Goal: Task Accomplishment & Management: Complete application form

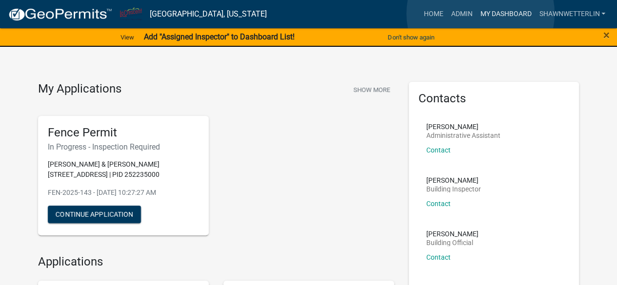
click at [480, 14] on link "My Dashboard" at bounding box center [505, 14] width 59 height 19
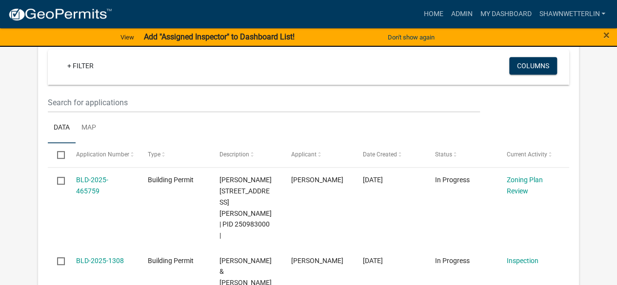
scroll to position [211, 0]
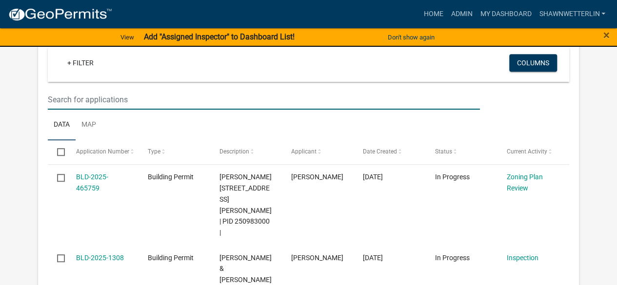
click at [112, 102] on input "text" at bounding box center [263, 100] width 431 height 20
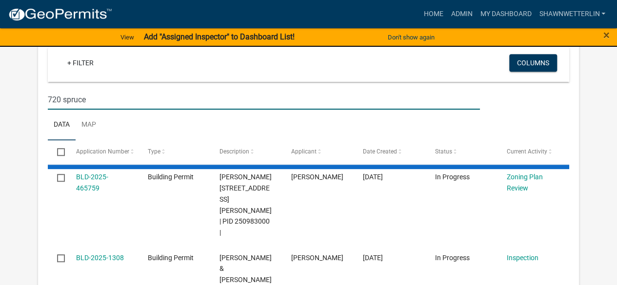
type input "720 spruce"
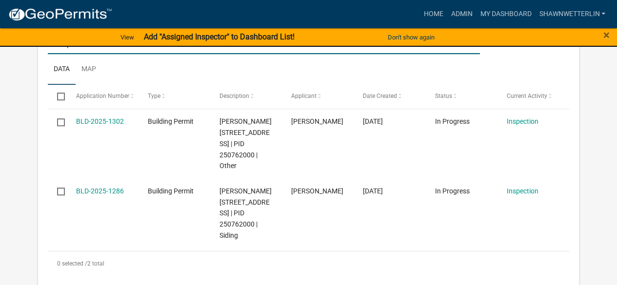
scroll to position [268, 0]
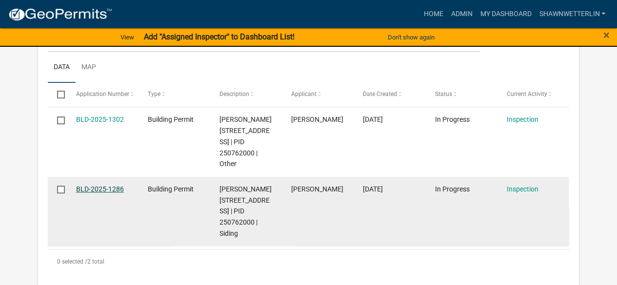
click at [88, 186] on link "BLD-2025-1286" at bounding box center [100, 189] width 48 height 8
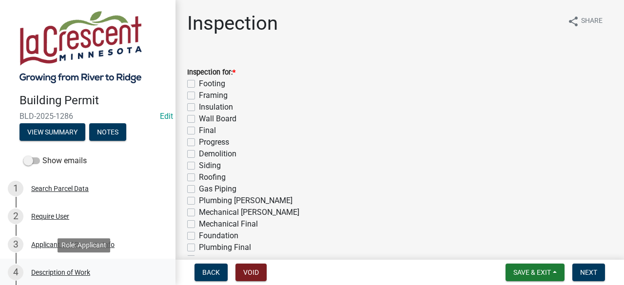
click at [69, 273] on div "Description of Work" at bounding box center [60, 272] width 59 height 7
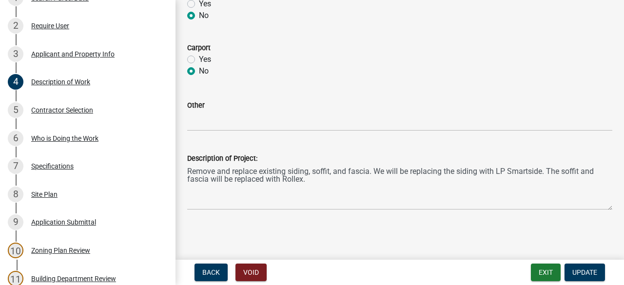
scroll to position [192, 0]
click at [41, 107] on div "Contractor Selection" at bounding box center [62, 109] width 62 height 7
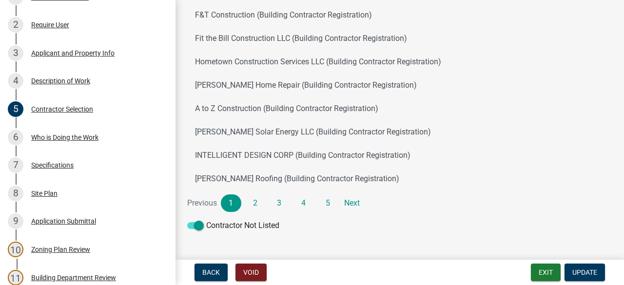
scroll to position [161, 0]
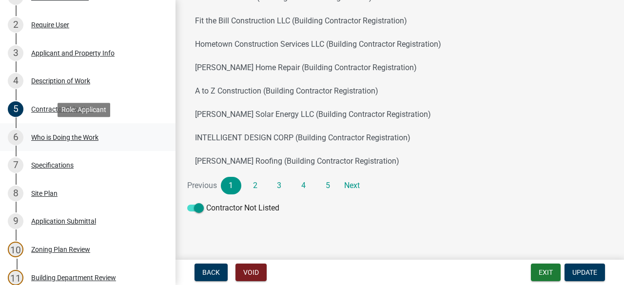
click at [78, 140] on div "Who is Doing the Work" at bounding box center [64, 137] width 67 height 7
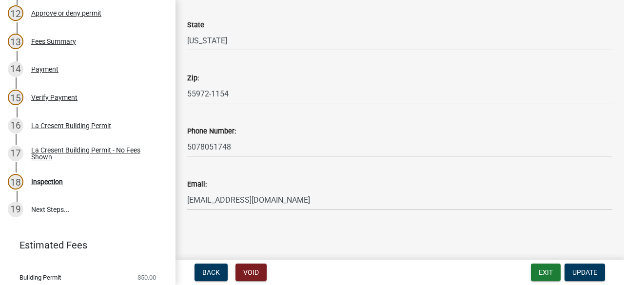
scroll to position [491, 0]
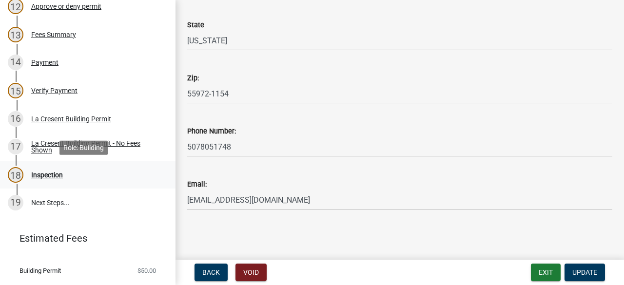
click at [61, 176] on div "Inspection" at bounding box center [47, 175] width 32 height 7
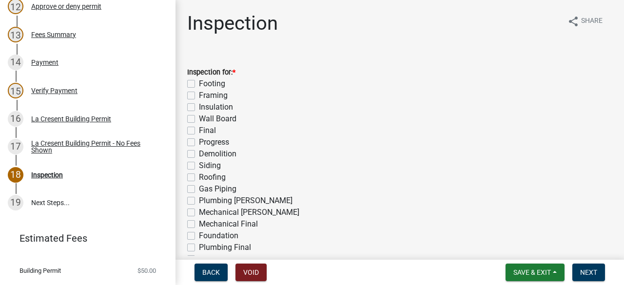
click at [199, 133] on label "Final" at bounding box center [207, 131] width 17 height 12
click at [199, 131] on input "Final" at bounding box center [202, 128] width 6 height 6
checkbox input "true"
checkbox input "false"
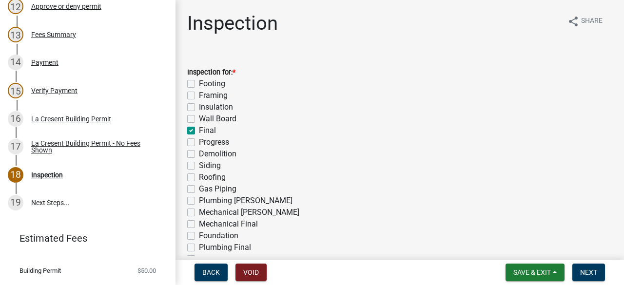
checkbox input "false"
checkbox input "true"
checkbox input "false"
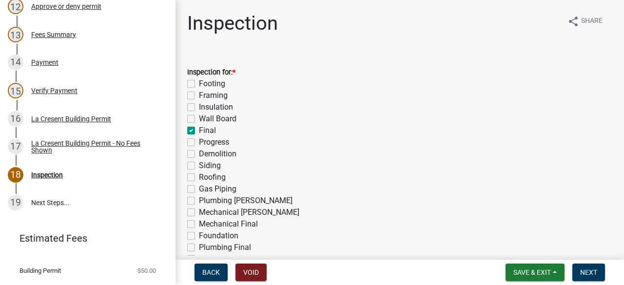
checkbox input "false"
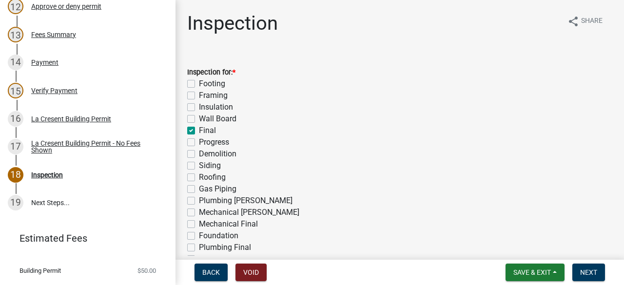
checkbox input "false"
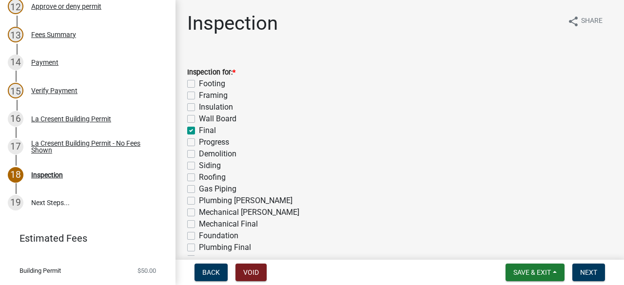
checkbox input "false"
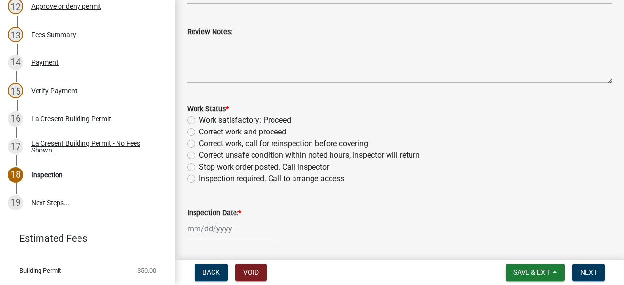
scroll to position [375, 0]
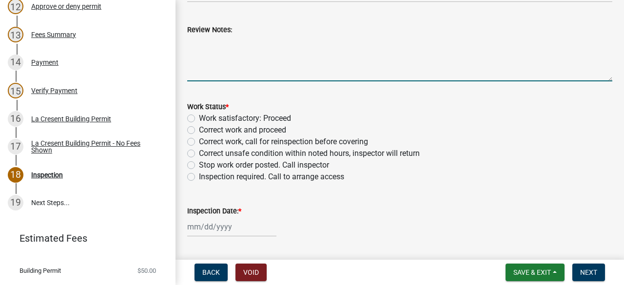
click at [226, 58] on textarea "Review Notes:" at bounding box center [399, 59] width 425 height 46
click at [242, 45] on textarea "Home owner sia they will get the address numbers installed" at bounding box center [399, 59] width 425 height 46
click at [211, 44] on textarea "Home owner said they will get the address numbers installed" at bounding box center [399, 59] width 425 height 46
click at [225, 66] on textarea "Homeowner said they will get the address numbers installed" at bounding box center [399, 59] width 425 height 46
type textarea "Homeowner said they will get the address numbers installed"
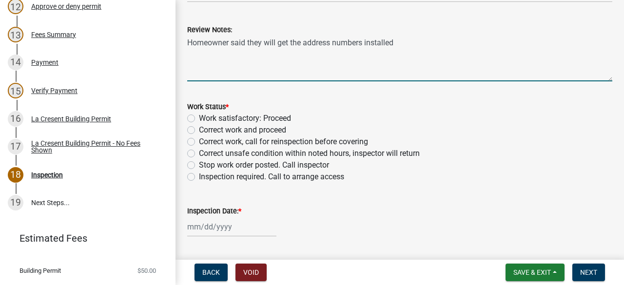
click at [199, 118] on label "Work satisfactory: Proceed" at bounding box center [245, 119] width 92 height 12
click at [199, 118] on input "Work satisfactory: Proceed" at bounding box center [202, 116] width 6 height 6
radio input "true"
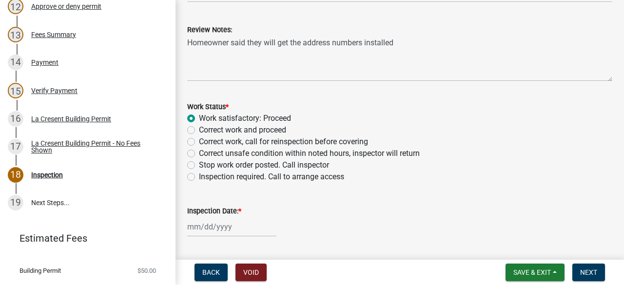
click at [201, 228] on div at bounding box center [231, 227] width 89 height 20
select select "8"
select select "2025"
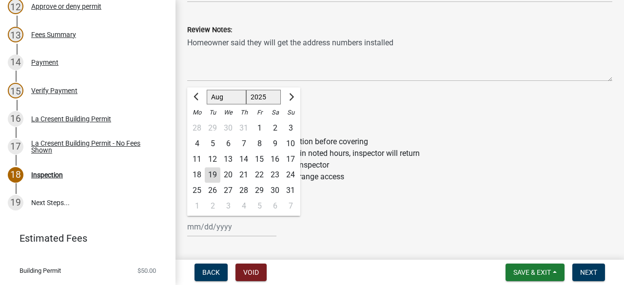
click at [215, 172] on div "19" at bounding box center [213, 175] width 16 height 16
type input "[DATE]"
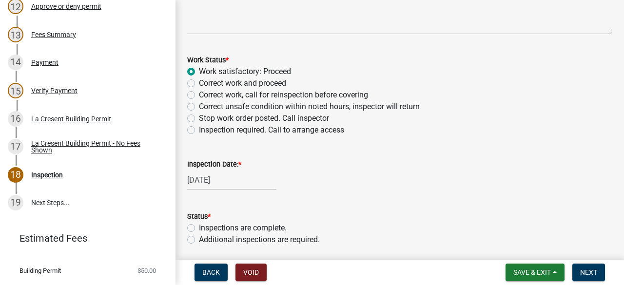
scroll to position [458, 0]
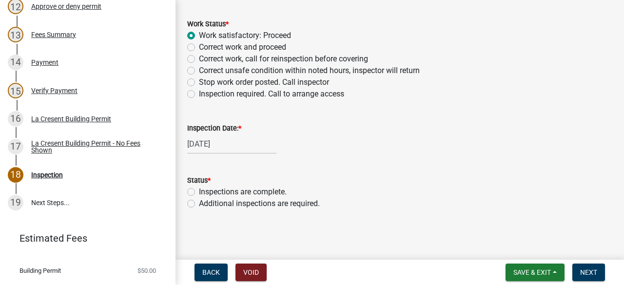
click at [199, 189] on label "Inspections are complete." at bounding box center [243, 192] width 88 height 12
click at [199, 189] on input "Inspections are complete." at bounding box center [202, 189] width 6 height 6
radio input "true"
click at [589, 274] on span "Next" at bounding box center [588, 273] width 17 height 8
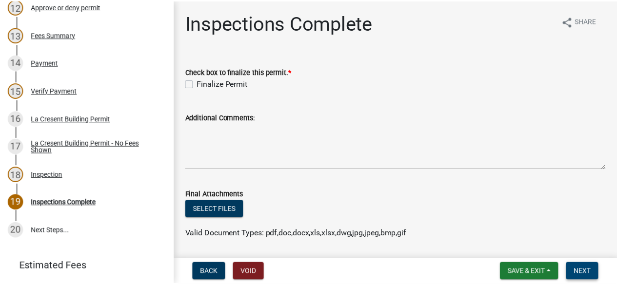
scroll to position [519, 0]
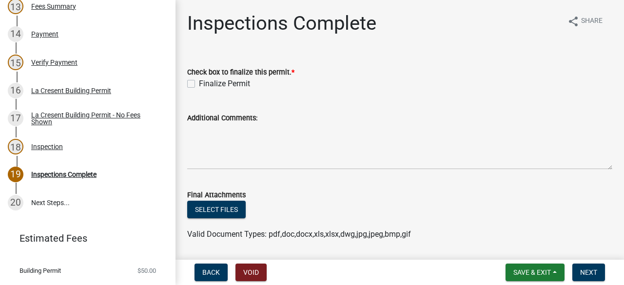
click at [199, 82] on label "Finalize Permit" at bounding box center [224, 84] width 51 height 12
click at [199, 82] on input "Finalize Permit" at bounding box center [202, 81] width 6 height 6
checkbox input "true"
click at [582, 275] on span "Next" at bounding box center [588, 273] width 17 height 8
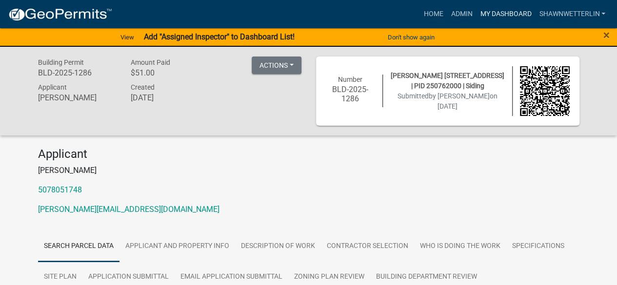
click at [494, 11] on link "My Dashboard" at bounding box center [505, 14] width 59 height 19
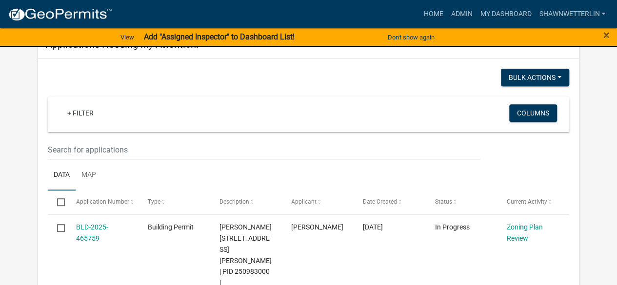
scroll to position [149, 0]
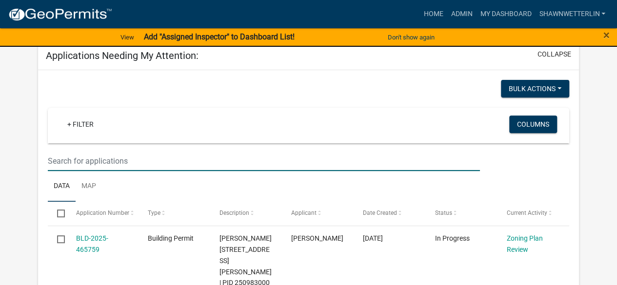
click at [134, 157] on input "text" at bounding box center [263, 161] width 431 height 20
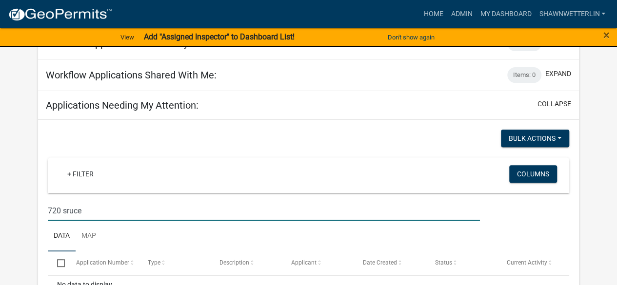
scroll to position [105, 0]
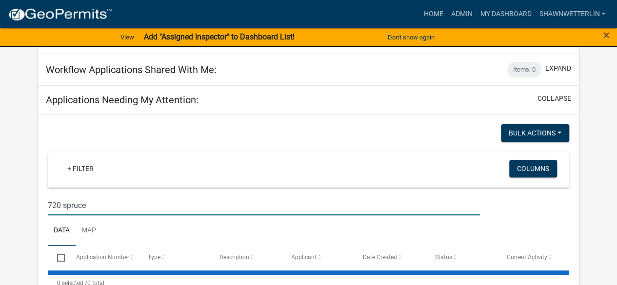
type input "720 spruce"
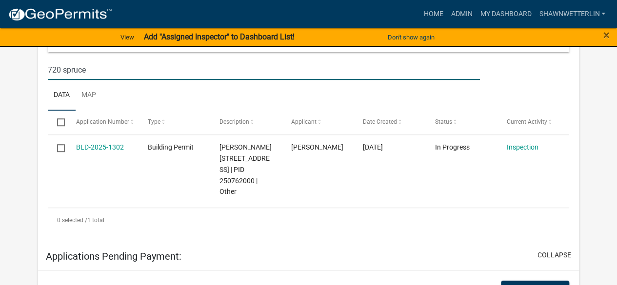
scroll to position [255, 0]
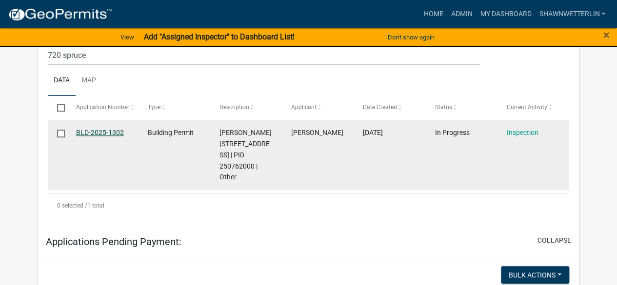
click at [101, 133] on link "BLD-2025-1302" at bounding box center [100, 133] width 48 height 8
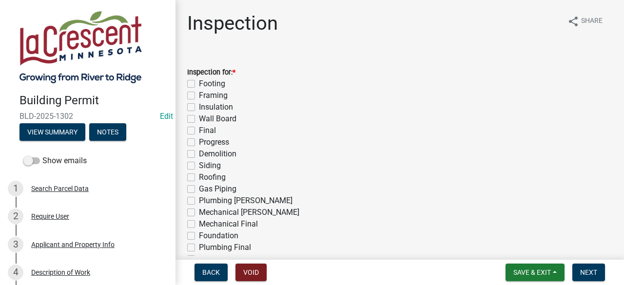
click at [199, 130] on label "Final" at bounding box center [207, 131] width 17 height 12
click at [199, 130] on input "Final" at bounding box center [202, 128] width 6 height 6
checkbox input "true"
checkbox input "false"
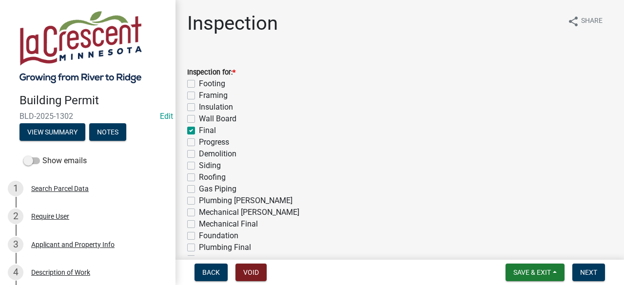
checkbox input "false"
checkbox input "true"
checkbox input "false"
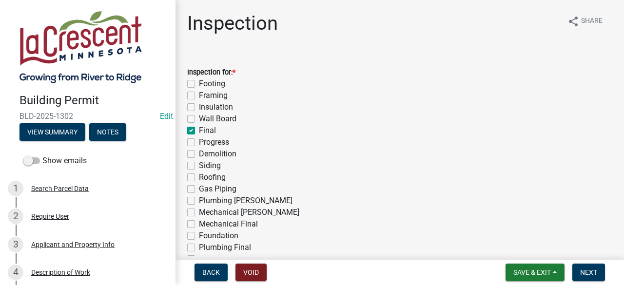
checkbox input "false"
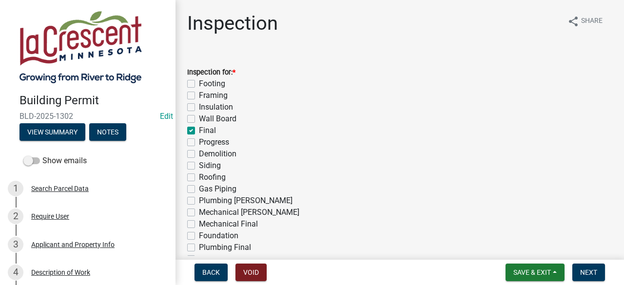
checkbox input "false"
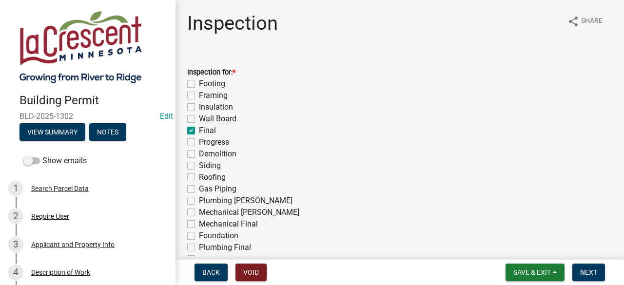
checkbox input "false"
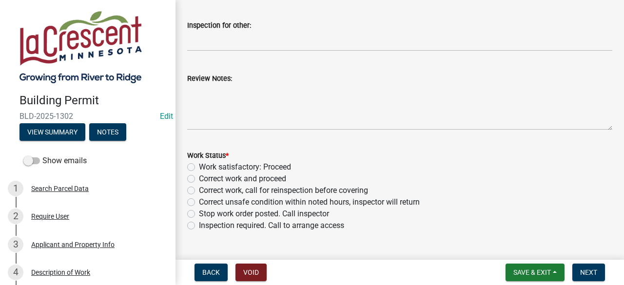
scroll to position [330, 0]
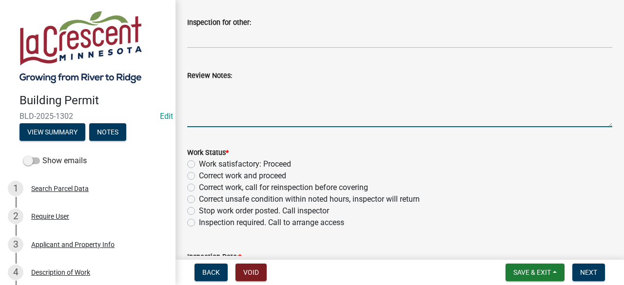
click at [241, 96] on textarea "Review Notes:" at bounding box center [399, 104] width 425 height 46
click at [261, 95] on textarea "There is 36" of clearance" at bounding box center [399, 104] width 425 height 46
click at [264, 106] on textarea "There is 36" of clearance" at bounding box center [399, 104] width 425 height 46
type textarea "There is 36" of clearance"
click at [199, 164] on label "Work satisfactory: Proceed" at bounding box center [245, 164] width 92 height 12
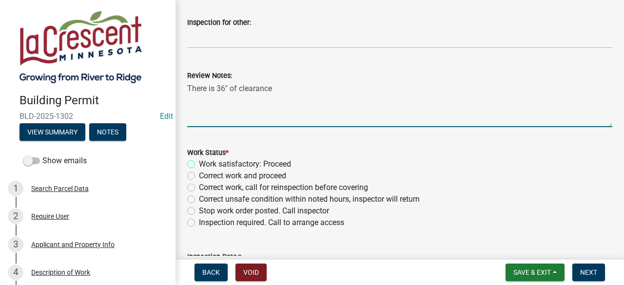
click at [199, 164] on input "Work satisfactory: Proceed" at bounding box center [202, 161] width 6 height 6
radio input "true"
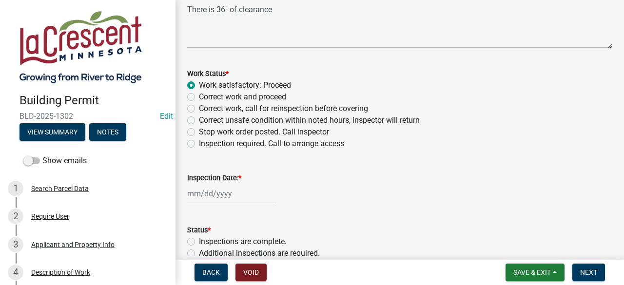
scroll to position [458, 0]
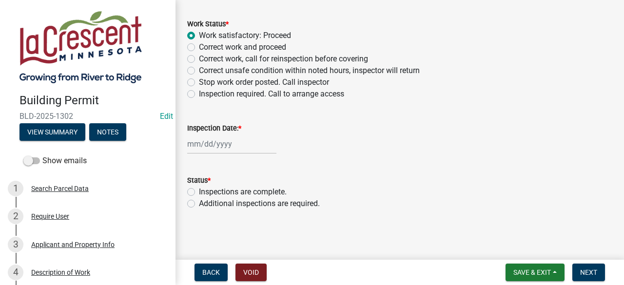
select select "8"
select select "2025"
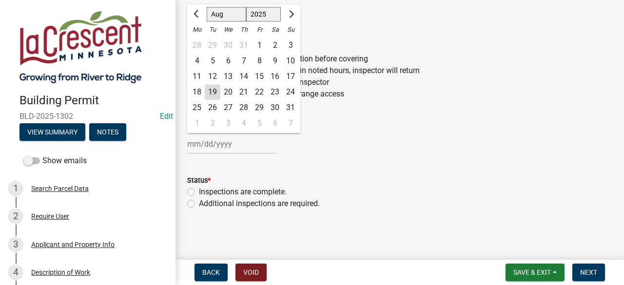
click at [237, 142] on div "[PERSON_NAME] Feb Mar Apr [PERSON_NAME][DATE] Oct Nov [DATE] 1526 1527 1528 152…" at bounding box center [231, 144] width 89 height 20
click at [215, 91] on div "19" at bounding box center [213, 92] width 16 height 16
type input "[DATE]"
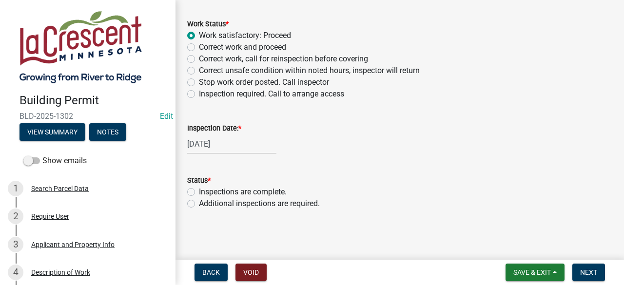
click at [199, 193] on label "Inspections are complete." at bounding box center [243, 192] width 88 height 12
click at [199, 193] on input "Inspections are complete." at bounding box center [202, 189] width 6 height 6
radio input "true"
click at [585, 273] on span "Next" at bounding box center [588, 273] width 17 height 8
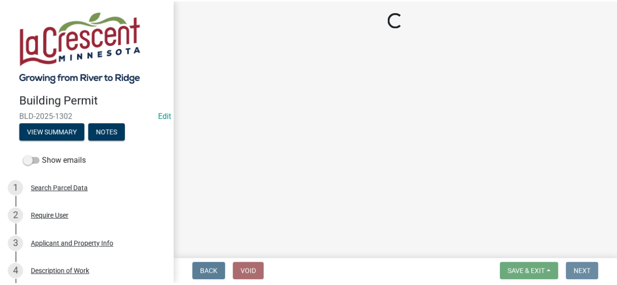
scroll to position [0, 0]
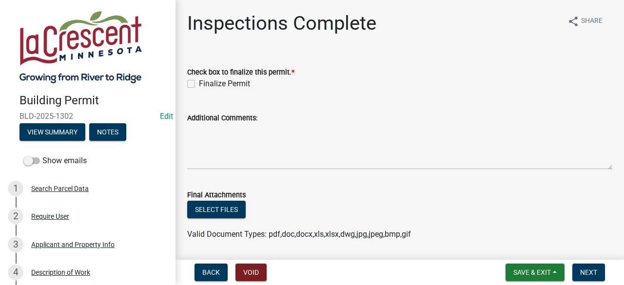
click at [199, 83] on label "Finalize Permit" at bounding box center [224, 84] width 51 height 12
click at [199, 83] on input "Finalize Permit" at bounding box center [202, 81] width 6 height 6
checkbox input "true"
click at [581, 269] on span "Next" at bounding box center [588, 273] width 17 height 8
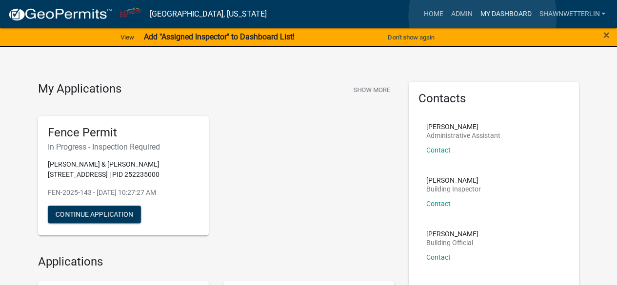
click at [482, 16] on link "My Dashboard" at bounding box center [505, 14] width 59 height 19
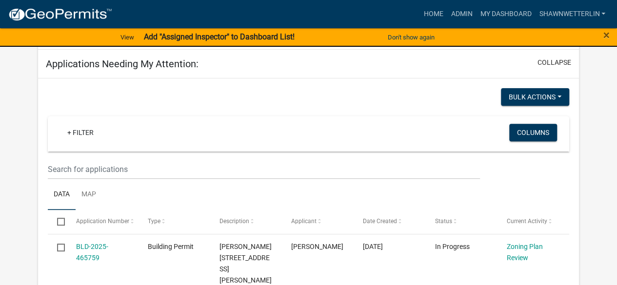
scroll to position [149, 0]
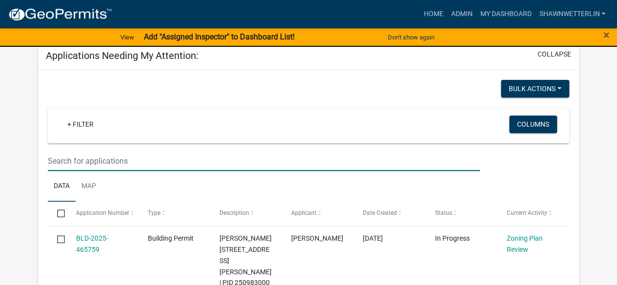
click at [92, 162] on input "text" at bounding box center [263, 161] width 431 height 20
type input "cortland"
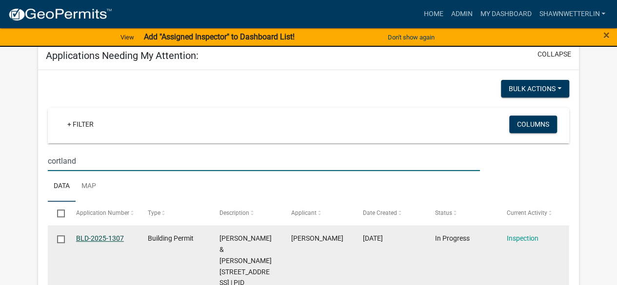
click at [102, 239] on link "BLD-2025-1307" at bounding box center [100, 239] width 48 height 8
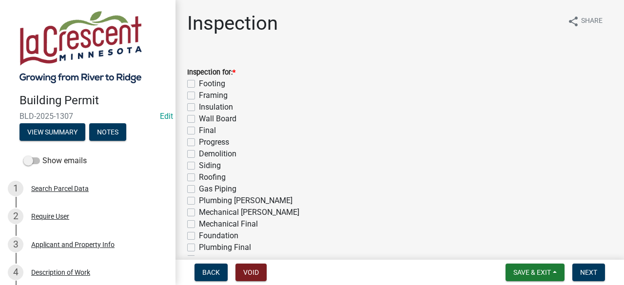
click at [199, 179] on label "Roofing" at bounding box center [212, 178] width 27 height 12
click at [199, 178] on input "Roofing" at bounding box center [202, 175] width 6 height 6
checkbox input "true"
checkbox input "false"
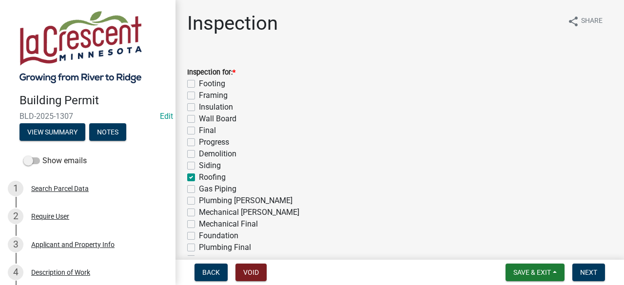
checkbox input "false"
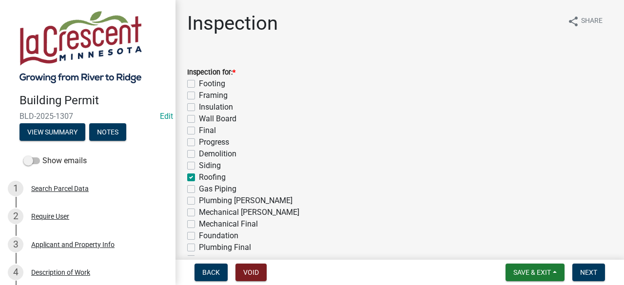
checkbox input "false"
checkbox input "true"
checkbox input "false"
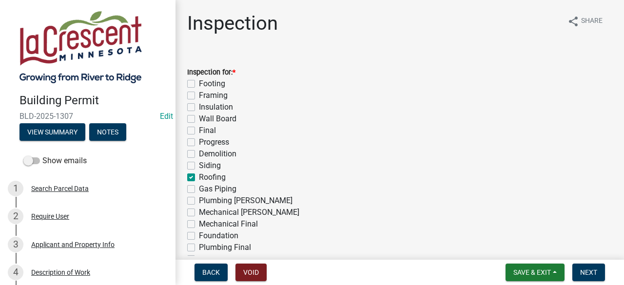
checkbox input "false"
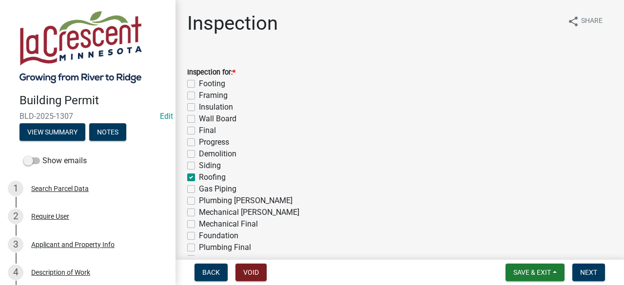
checkbox input "false"
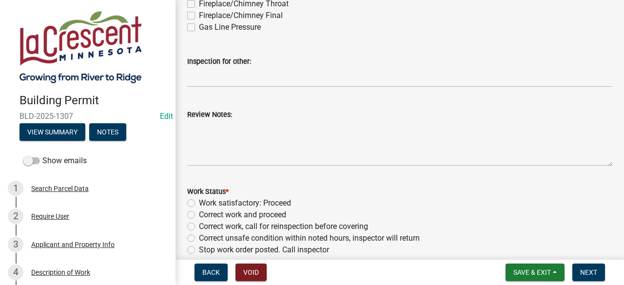
scroll to position [305, 0]
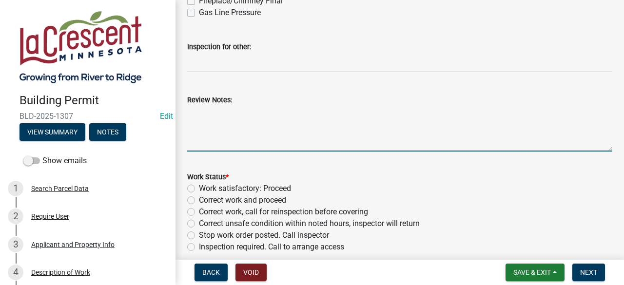
click at [264, 124] on textarea "Review Notes:" at bounding box center [399, 129] width 425 height 46
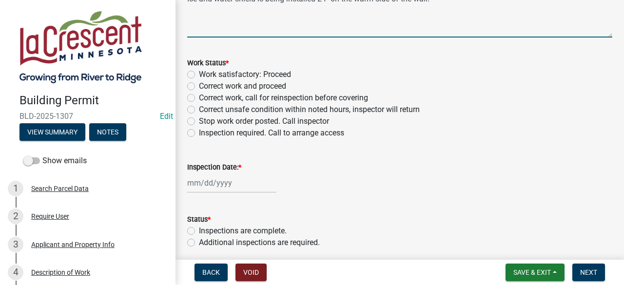
scroll to position [427, 0]
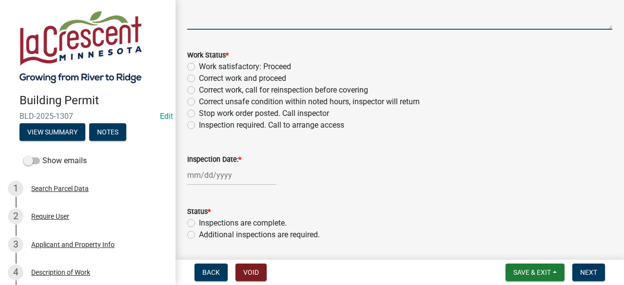
type textarea "Ice and water shield is being installed 24" on the warm side of the wall."
click at [199, 66] on label "Work satisfactory: Proceed" at bounding box center [245, 67] width 92 height 12
click at [199, 66] on input "Work satisfactory: Proceed" at bounding box center [202, 64] width 6 height 6
radio input "true"
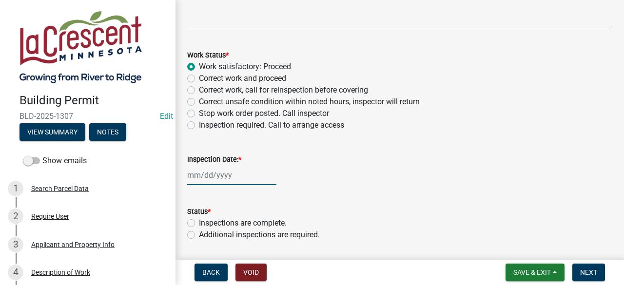
click at [231, 169] on div at bounding box center [231, 175] width 89 height 20
select select "8"
select select "2025"
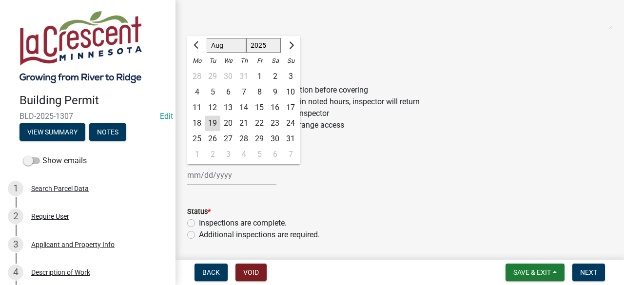
click at [217, 125] on div "19" at bounding box center [213, 124] width 16 height 16
type input "[DATE]"
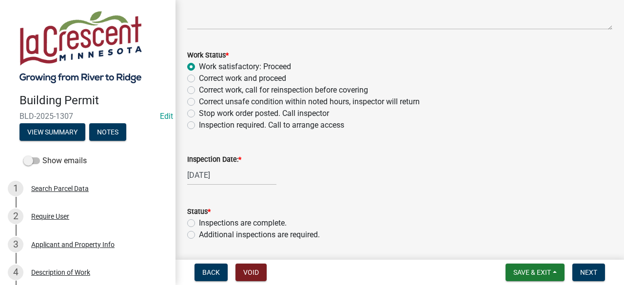
click at [199, 222] on label "Inspections are complete." at bounding box center [243, 223] width 88 height 12
click at [199, 222] on input "Inspections are complete." at bounding box center [202, 220] width 6 height 6
radio input "true"
click at [586, 273] on span "Next" at bounding box center [588, 273] width 17 height 8
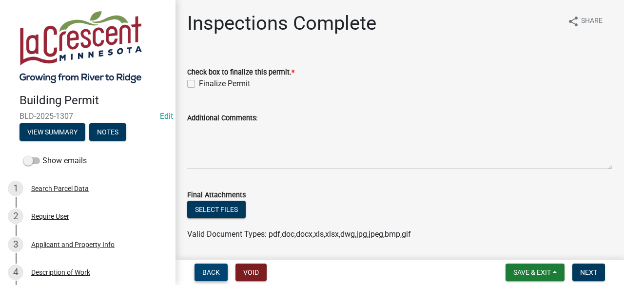
click at [213, 269] on span "Back" at bounding box center [211, 273] width 18 height 8
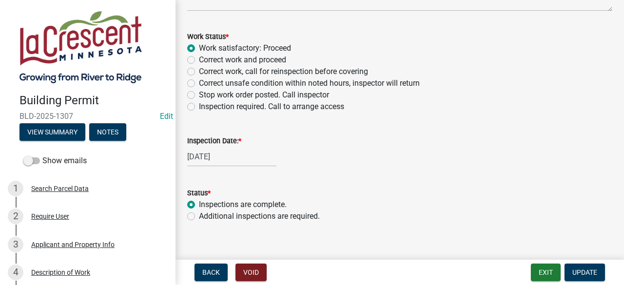
scroll to position [449, 0]
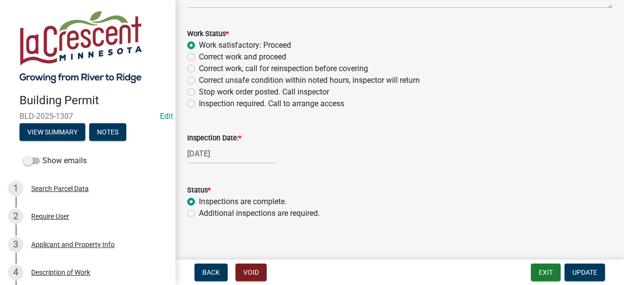
click at [196, 214] on div "Additional inspections are required." at bounding box center [399, 214] width 425 height 12
click at [199, 214] on label "Additional inspections are required." at bounding box center [259, 214] width 121 height 12
click at [199, 214] on input "Additional inspections are required." at bounding box center [202, 211] width 6 height 6
radio input "true"
click at [575, 270] on span "Update" at bounding box center [584, 273] width 25 height 8
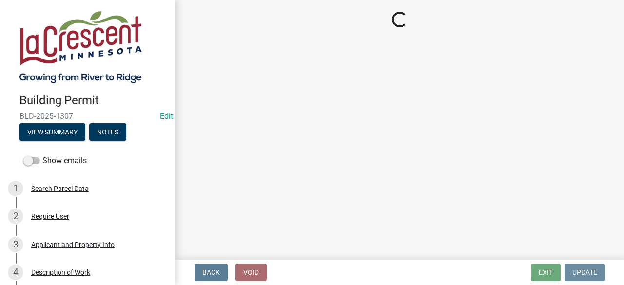
scroll to position [0, 0]
